Goal: Find specific page/section: Find specific page/section

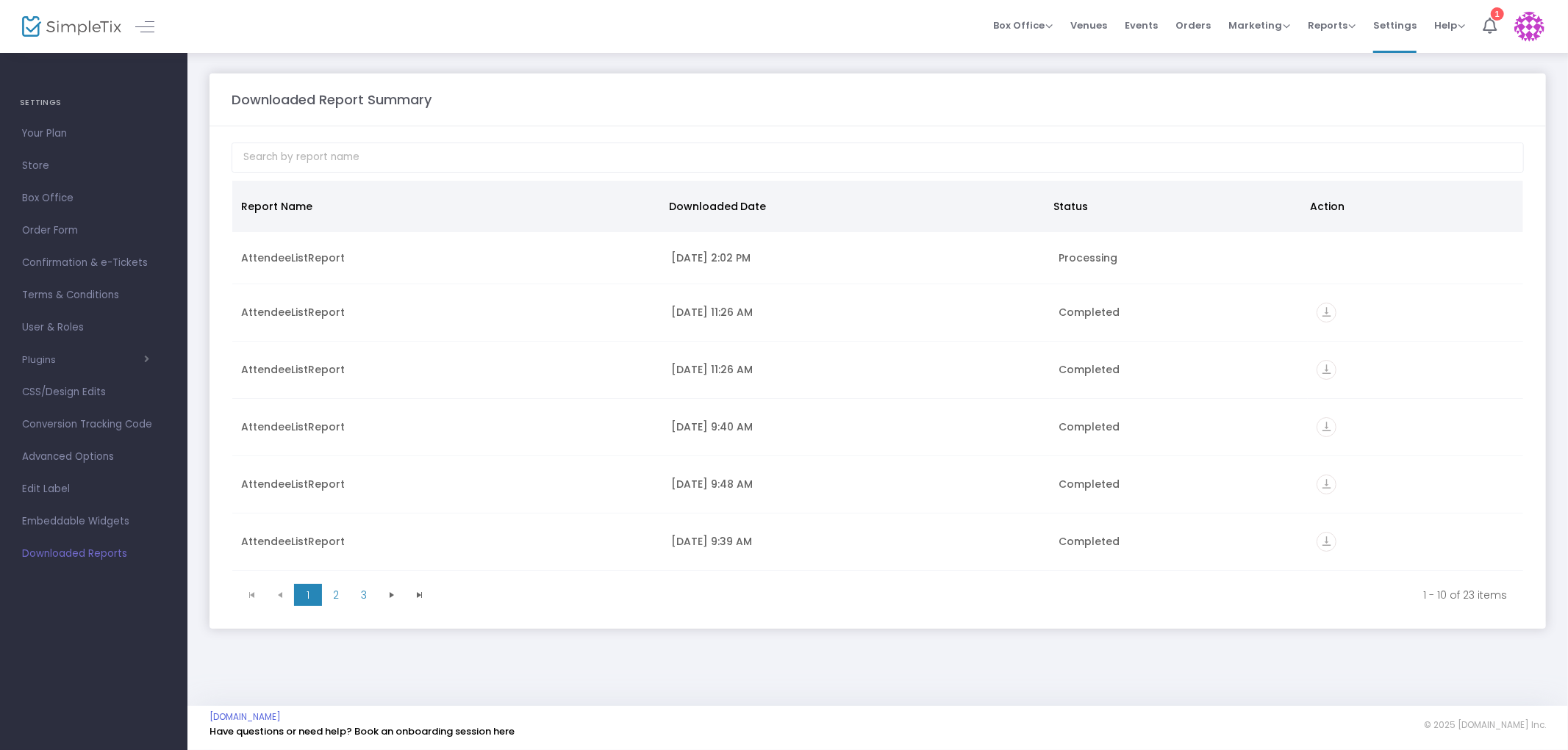
click at [104, 551] on span "Downloaded Reports" at bounding box center [94, 554] width 143 height 19
click at [100, 522] on span "Embeddable Widgets" at bounding box center [94, 521] width 143 height 19
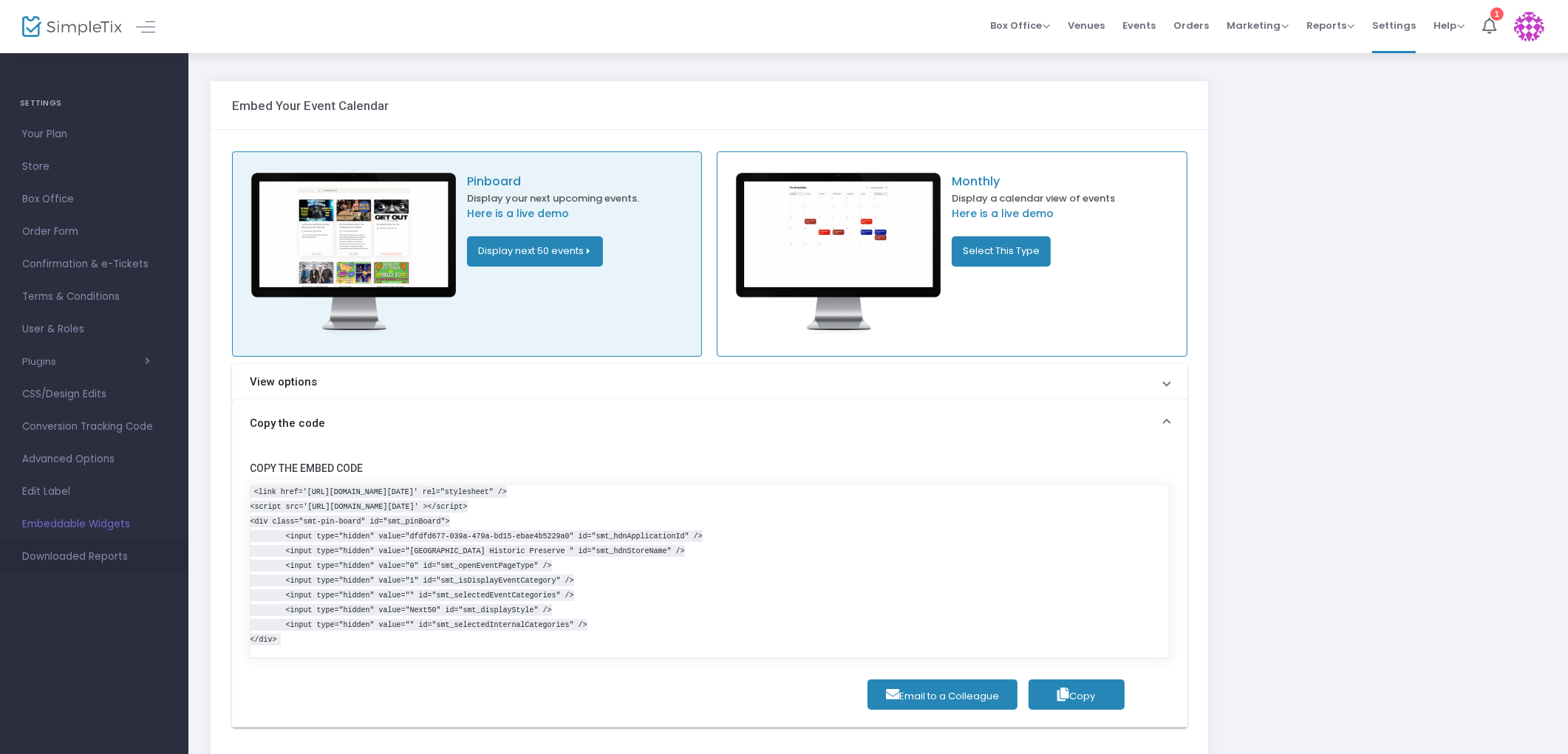
click at [104, 560] on span "Downloaded Reports" at bounding box center [94, 557] width 144 height 19
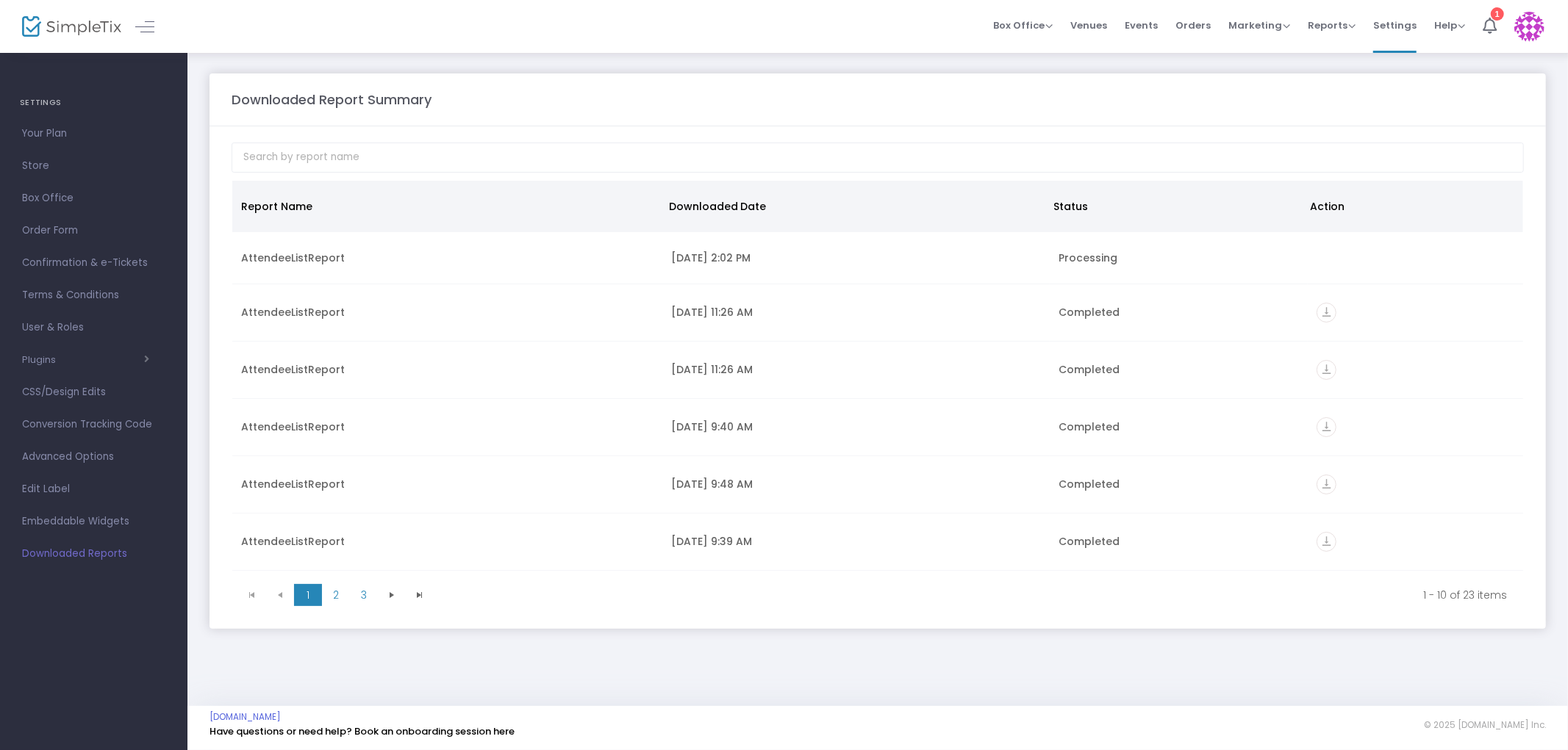
click at [56, 19] on img at bounding box center [71, 26] width 100 height 21
click at [35, 19] on img at bounding box center [71, 26] width 100 height 21
